Goal: Task Accomplishment & Management: Use online tool/utility

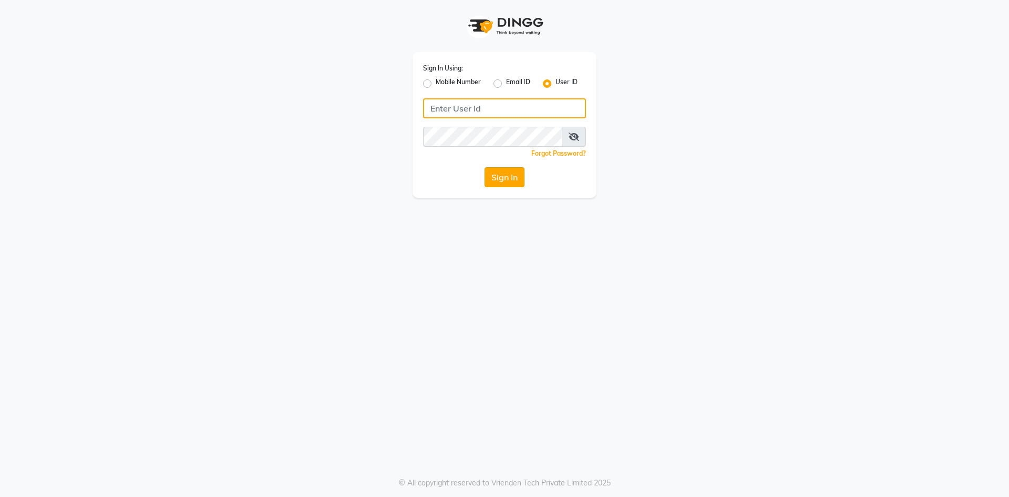
type input "painflame"
click at [504, 178] on button "Sign In" at bounding box center [505, 177] width 40 height 20
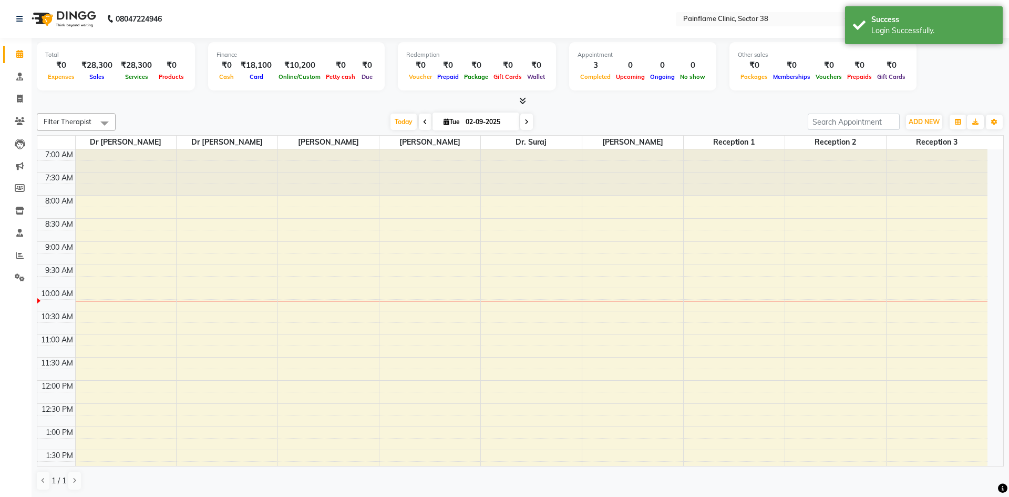
select select "en"
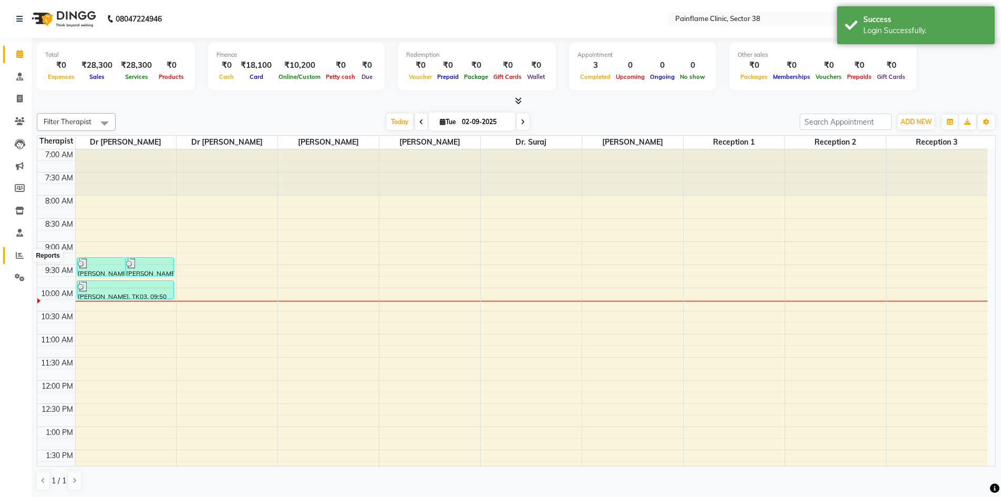
click at [25, 259] on span at bounding box center [20, 256] width 18 height 12
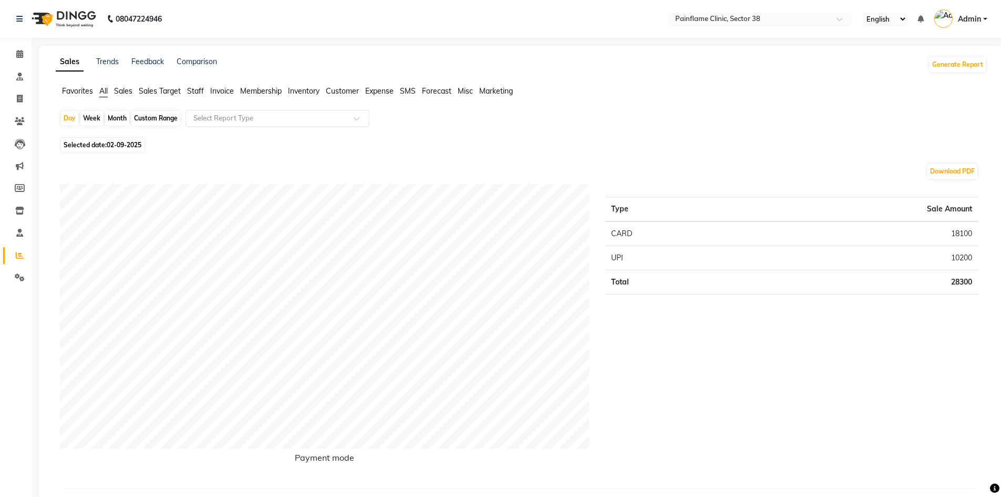
click at [227, 117] on input "text" at bounding box center [266, 118] width 151 height 11
click at [483, 139] on div "Selected date: [DATE]" at bounding box center [523, 144] width 927 height 11
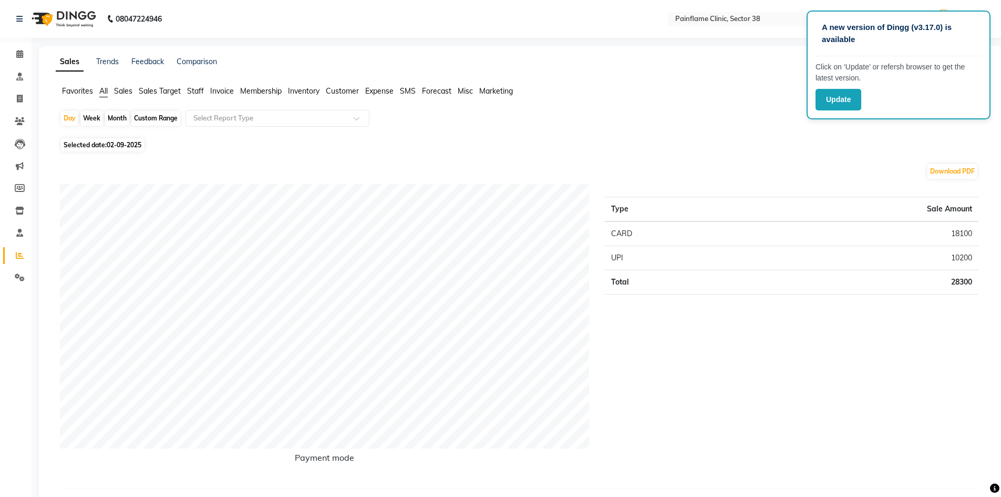
click at [230, 89] on span "Invoice" at bounding box center [222, 90] width 24 height 9
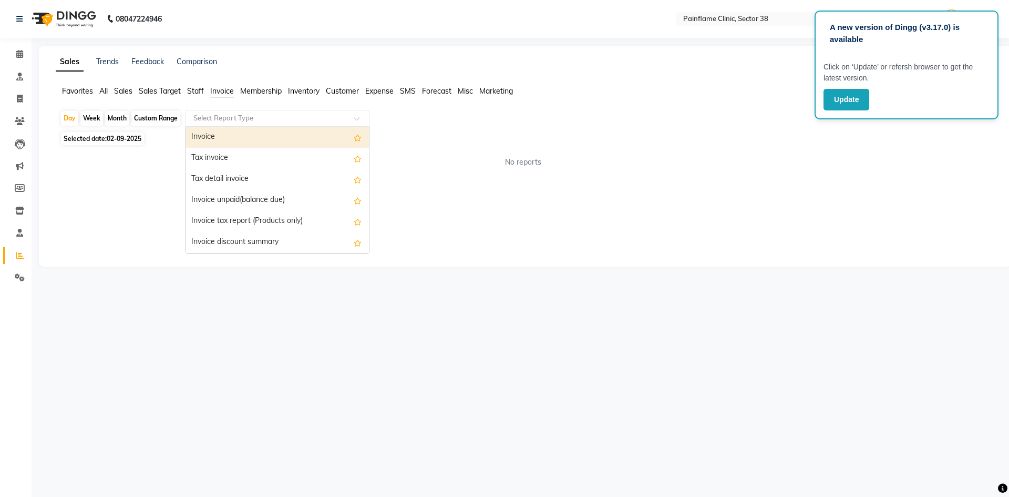
click at [234, 116] on input "text" at bounding box center [266, 118] width 151 height 11
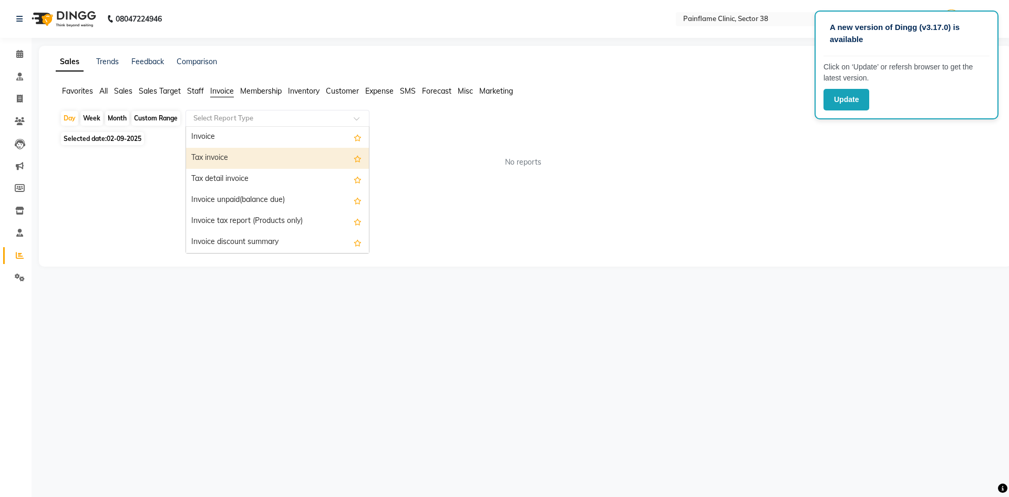
click at [227, 156] on div "Tax invoice" at bounding box center [277, 158] width 183 height 21
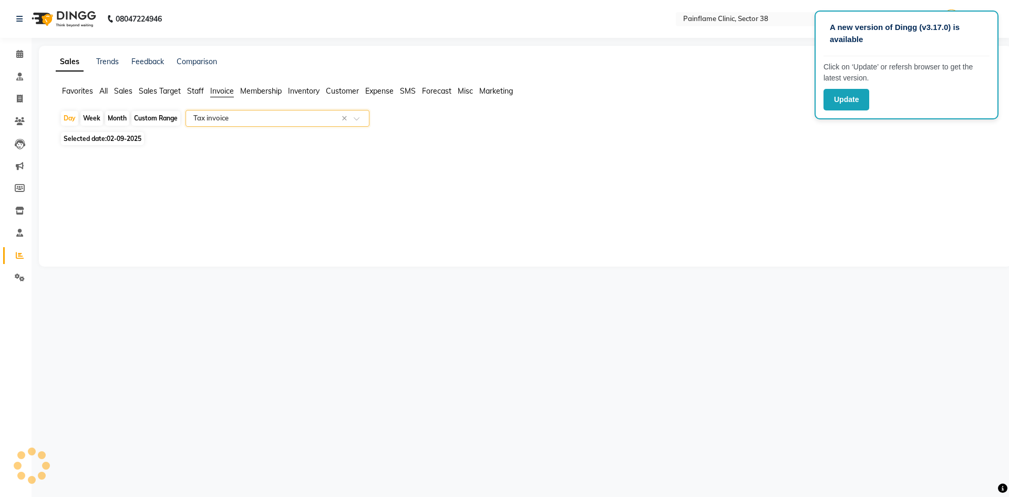
select select "full_report"
select select "csv"
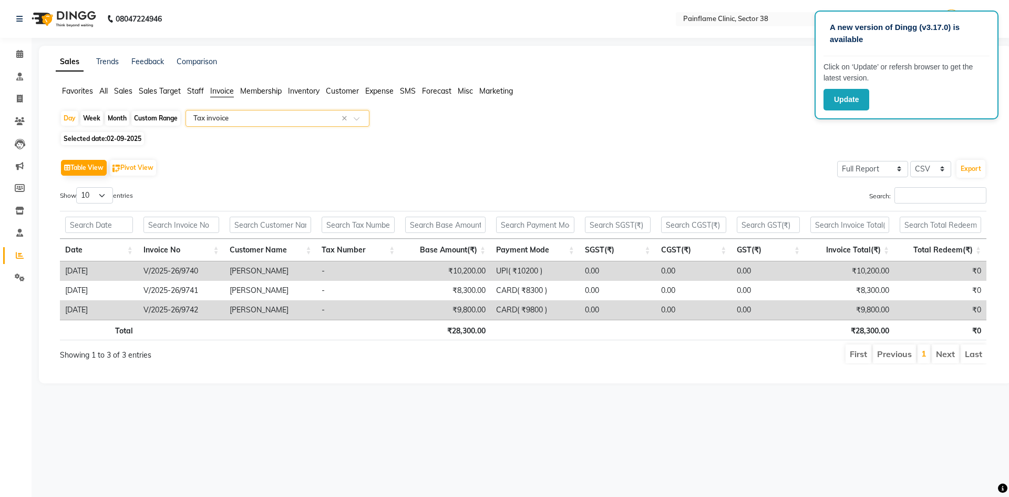
click at [161, 119] on div "Custom Range" at bounding box center [155, 118] width 49 height 15
select select "9"
select select "2025"
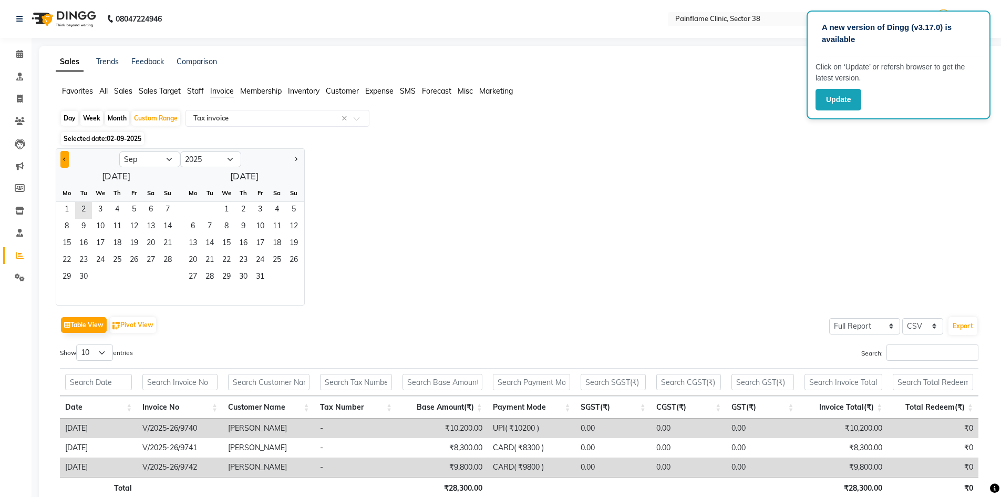
click at [63, 158] on span "Previous month" at bounding box center [65, 159] width 4 height 4
select select "8"
click at [139, 273] on span "29" at bounding box center [134, 277] width 17 height 17
click at [168, 275] on span "31" at bounding box center [167, 277] width 17 height 17
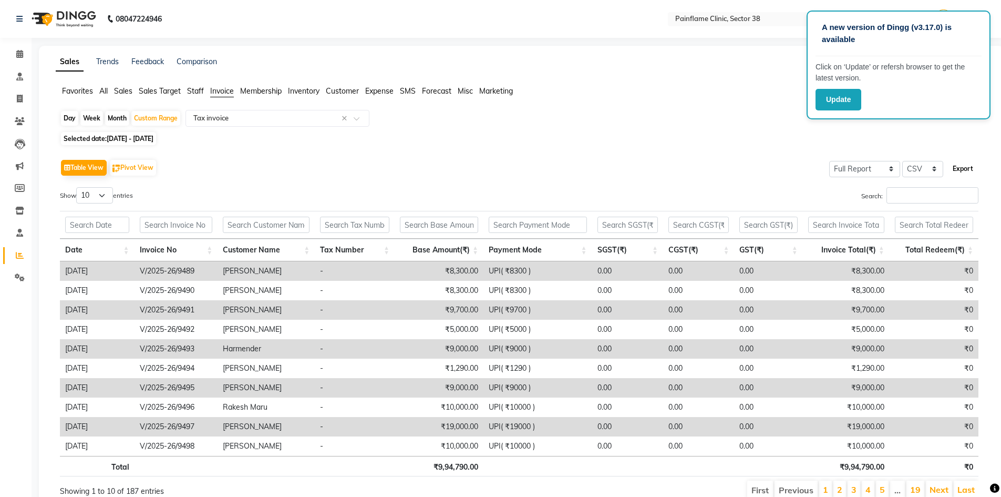
click at [956, 168] on button "Export" at bounding box center [963, 169] width 29 height 18
